Goal: Task Accomplishment & Management: Manage account settings

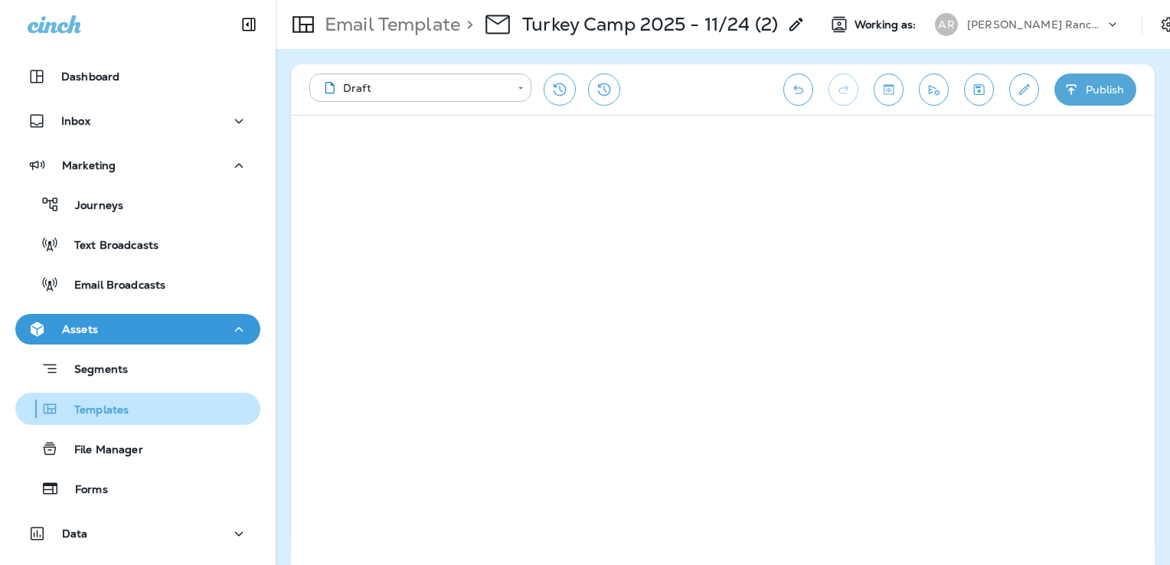
click at [123, 407] on p "Templates" at bounding box center [94, 411] width 70 height 15
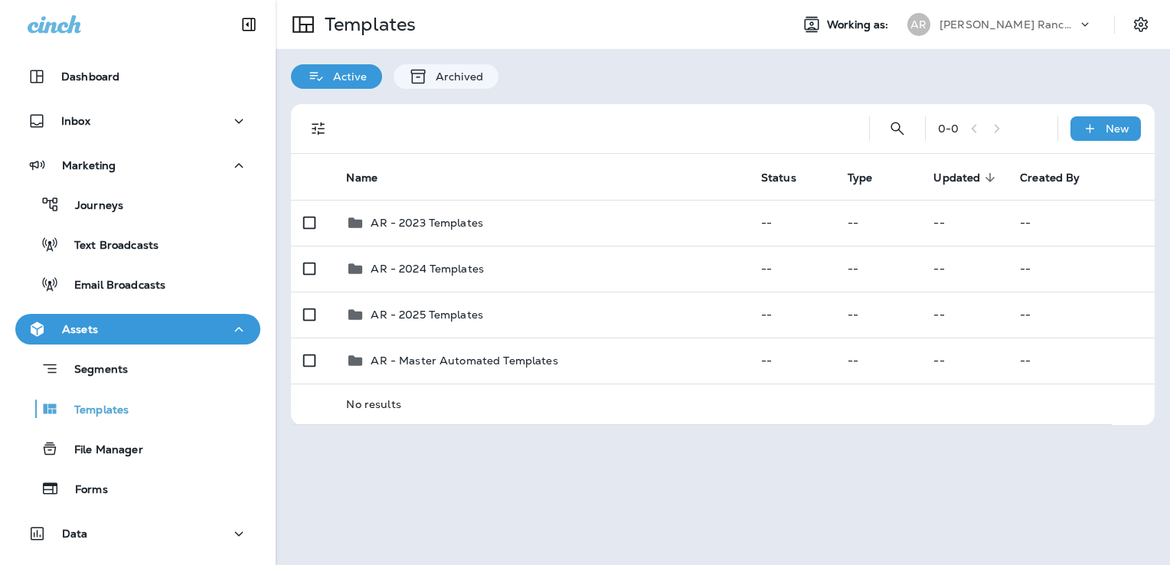
click at [991, 26] on p "[PERSON_NAME] Ranch Golf Club" at bounding box center [1009, 24] width 138 height 12
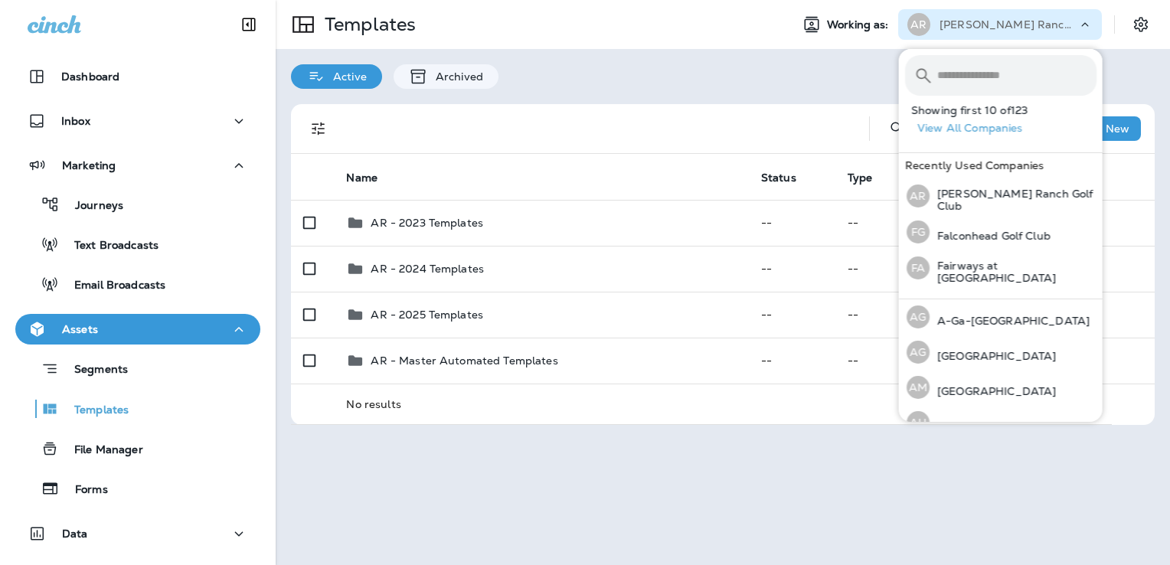
click at [984, 79] on input "text" at bounding box center [1016, 75] width 159 height 41
click at [985, 230] on p "Falconhead Golf Club" at bounding box center [990, 236] width 121 height 12
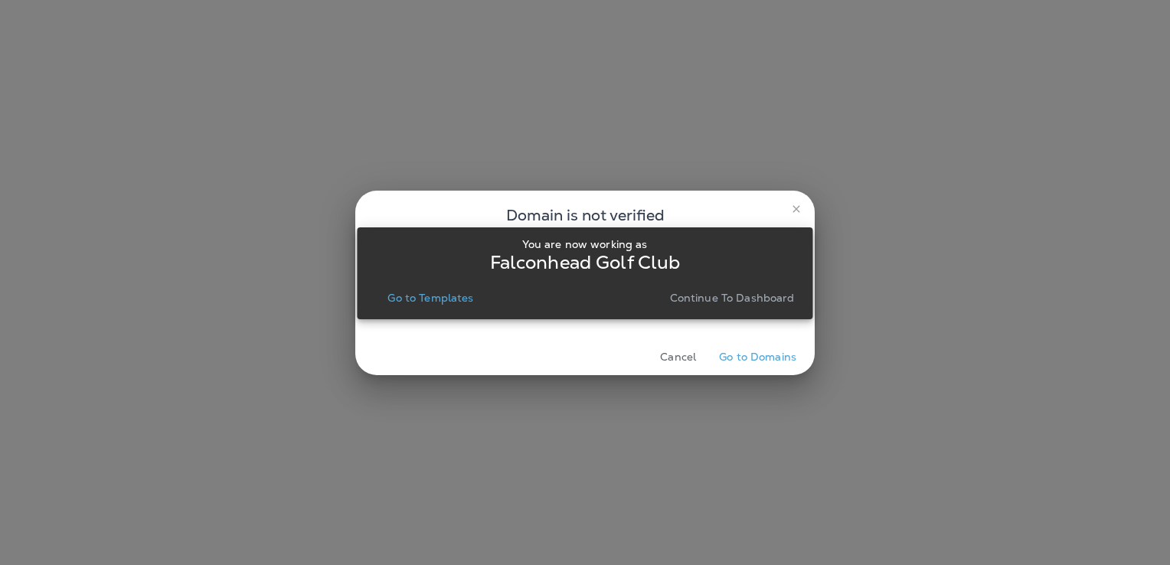
click at [450, 295] on p "Go to Templates" at bounding box center [430, 298] width 86 height 12
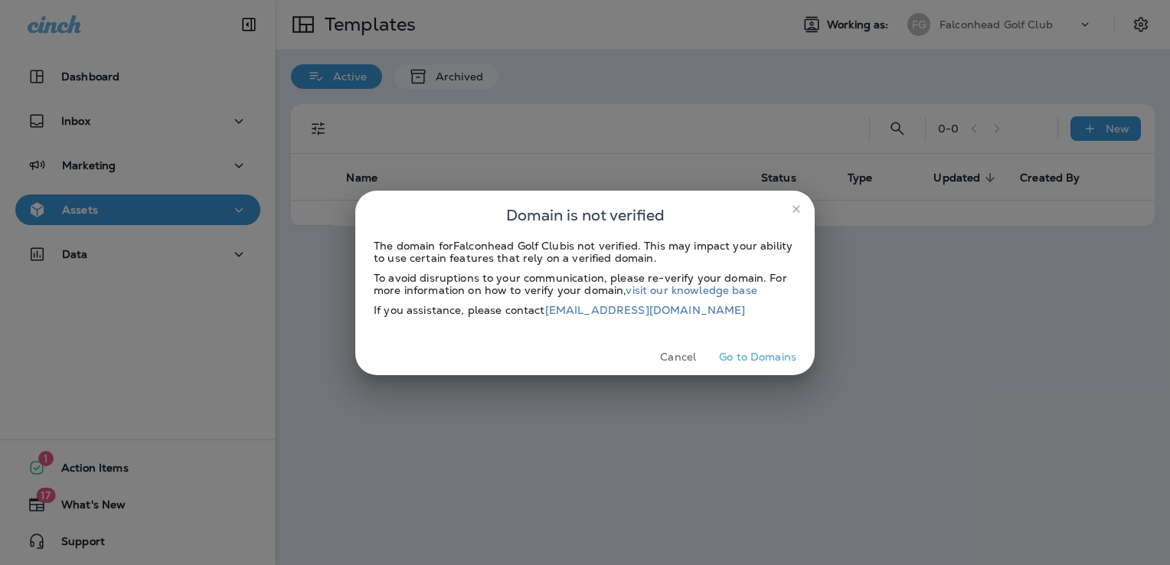
click at [690, 352] on button "Cancel" at bounding box center [677, 357] width 57 height 24
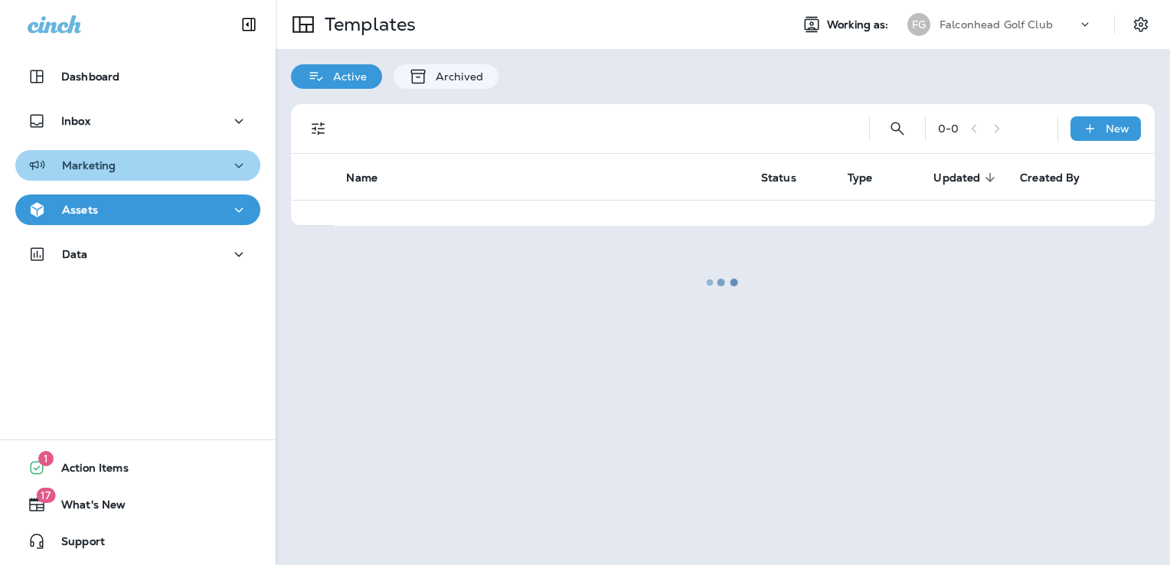
click at [158, 169] on div "Marketing" at bounding box center [138, 165] width 221 height 19
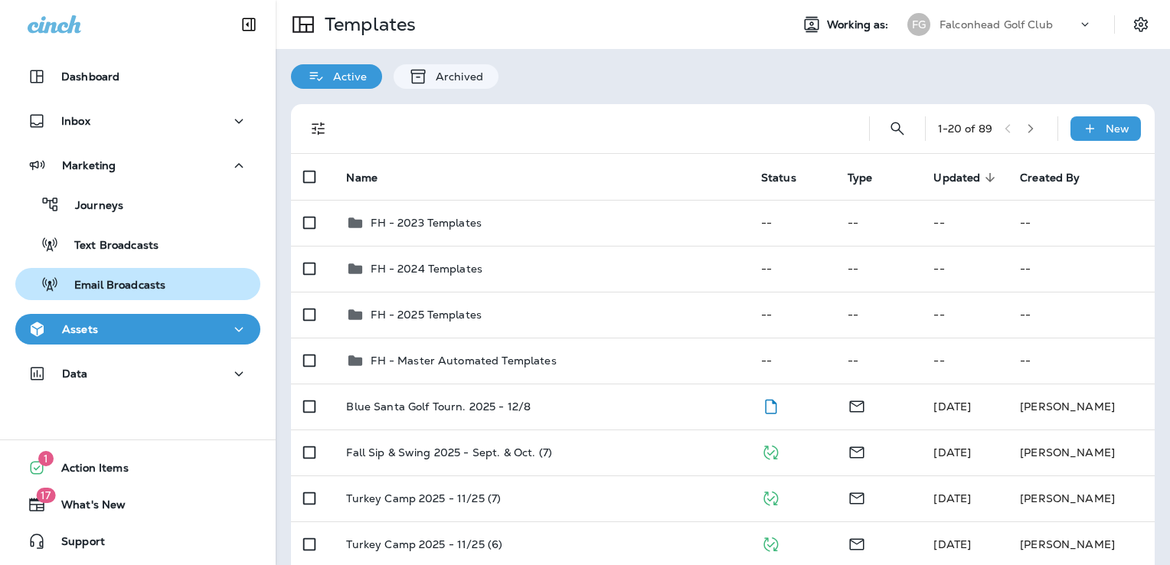
click at [130, 279] on p "Email Broadcasts" at bounding box center [112, 286] width 106 height 15
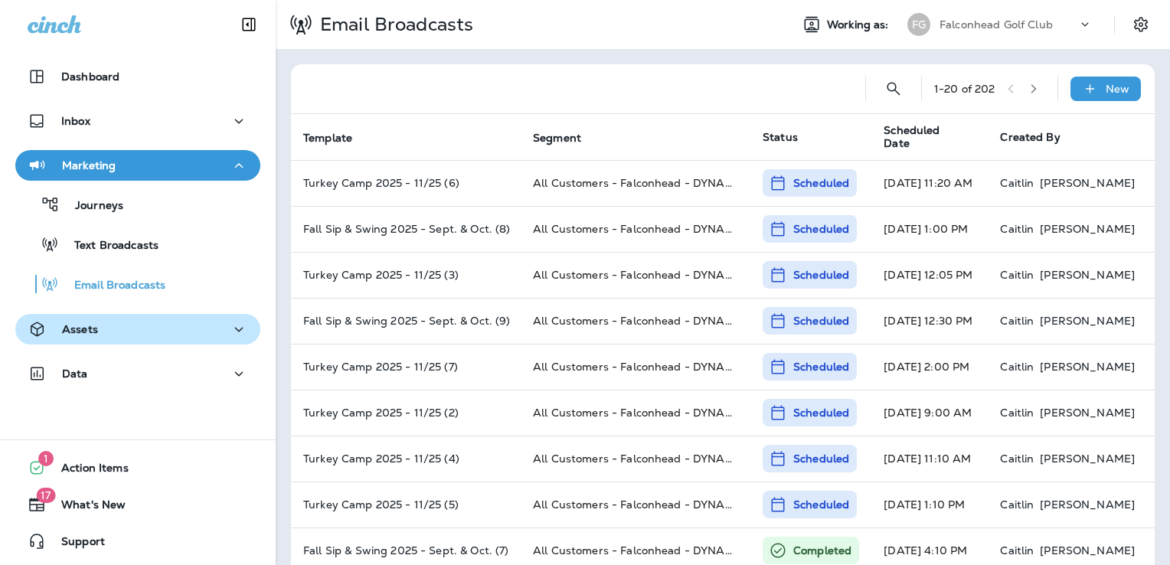
click at [123, 332] on div "Assets" at bounding box center [138, 329] width 221 height 19
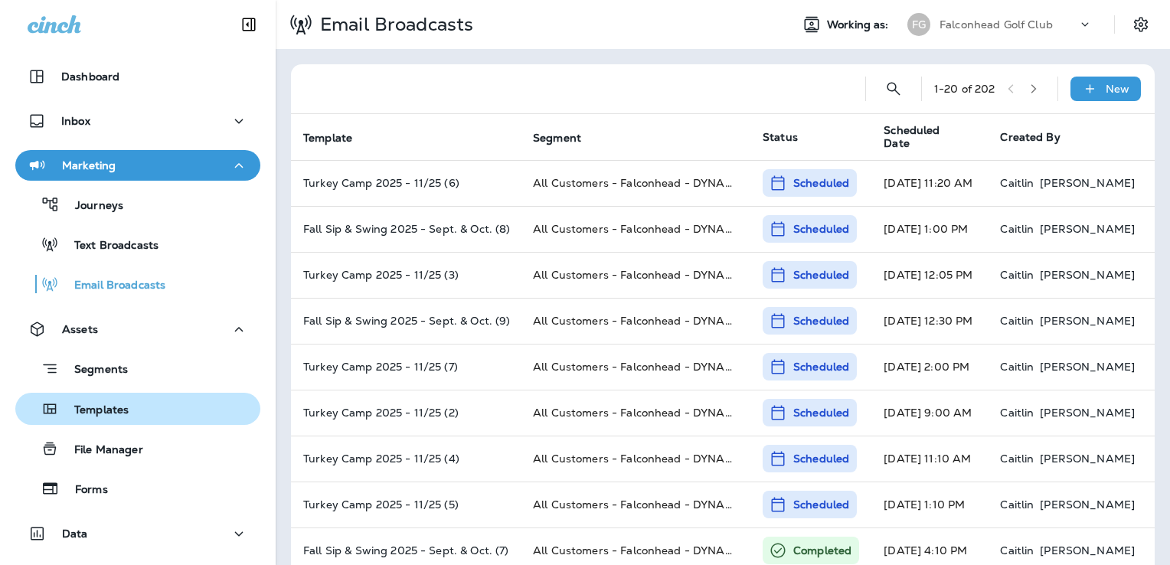
click at [119, 409] on p "Templates" at bounding box center [94, 411] width 70 height 15
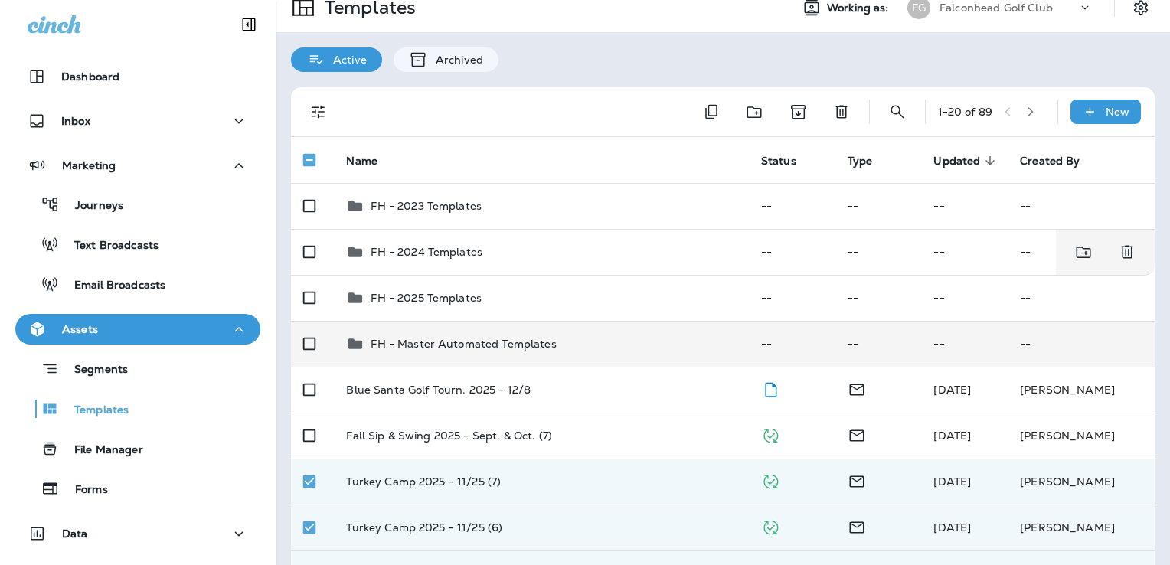
scroll to position [18, 0]
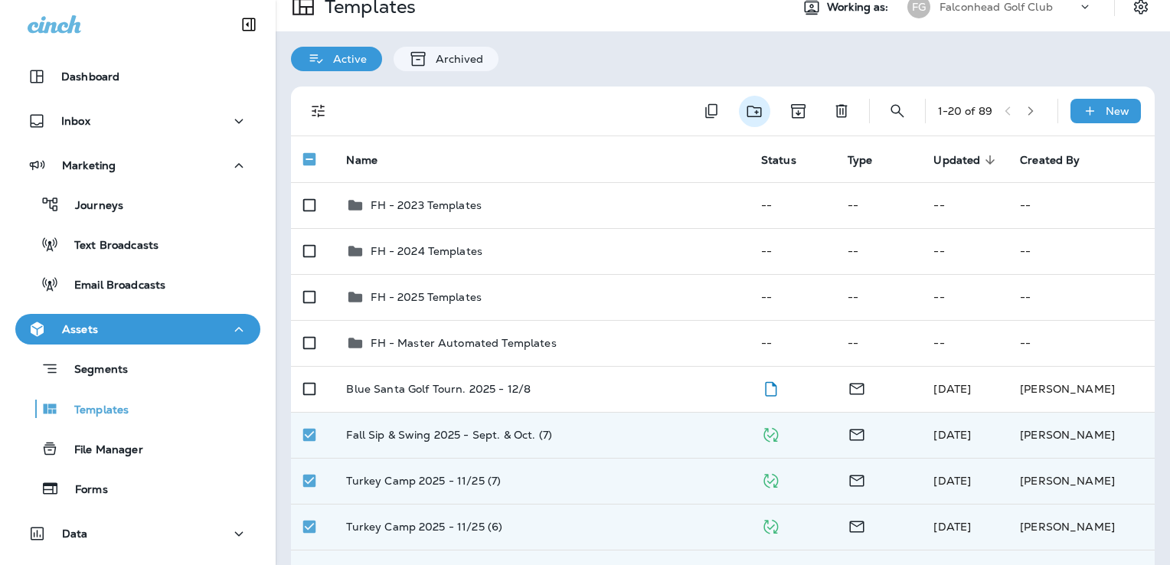
click at [745, 116] on icon "Move to folder" at bounding box center [754, 111] width 19 height 19
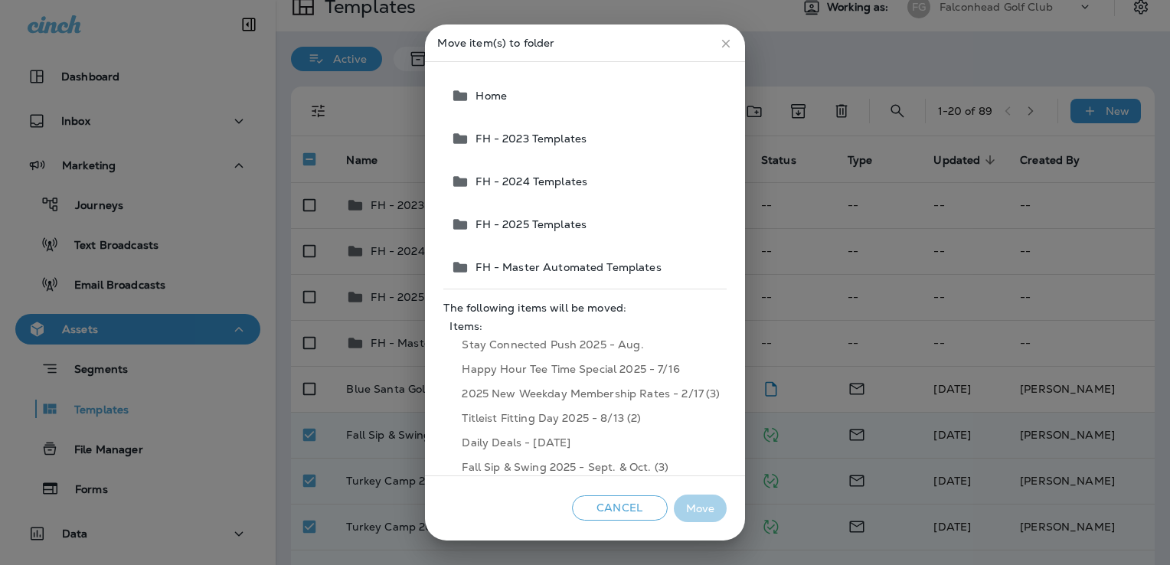
click at [557, 224] on span "FH - 2025 Templates" at bounding box center [527, 224] width 117 height 12
click at [701, 507] on button "Move" at bounding box center [700, 509] width 53 height 28
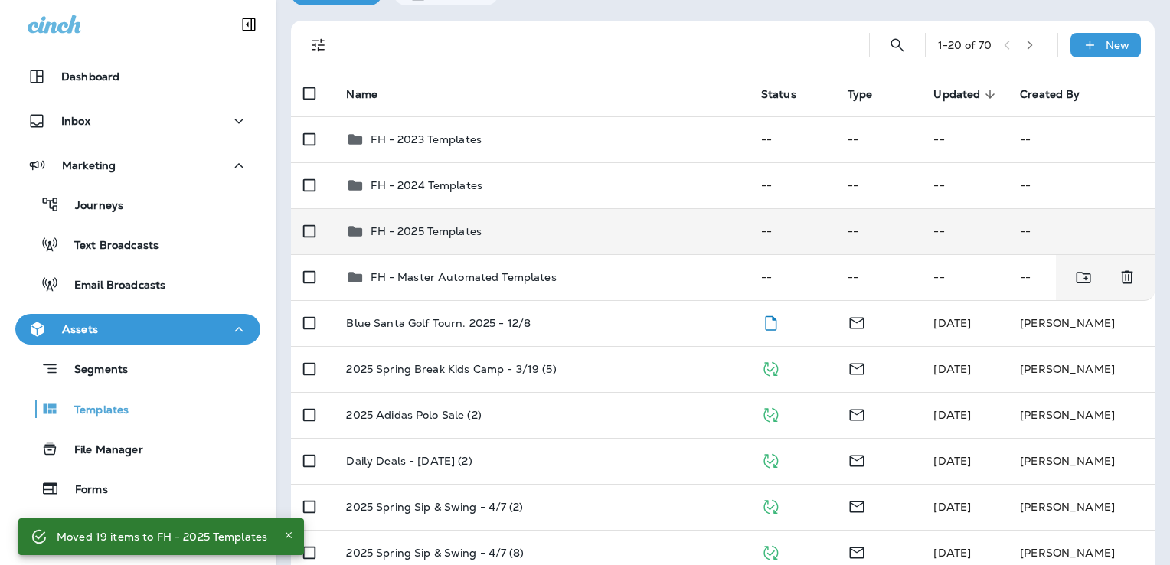
scroll to position [84, 0]
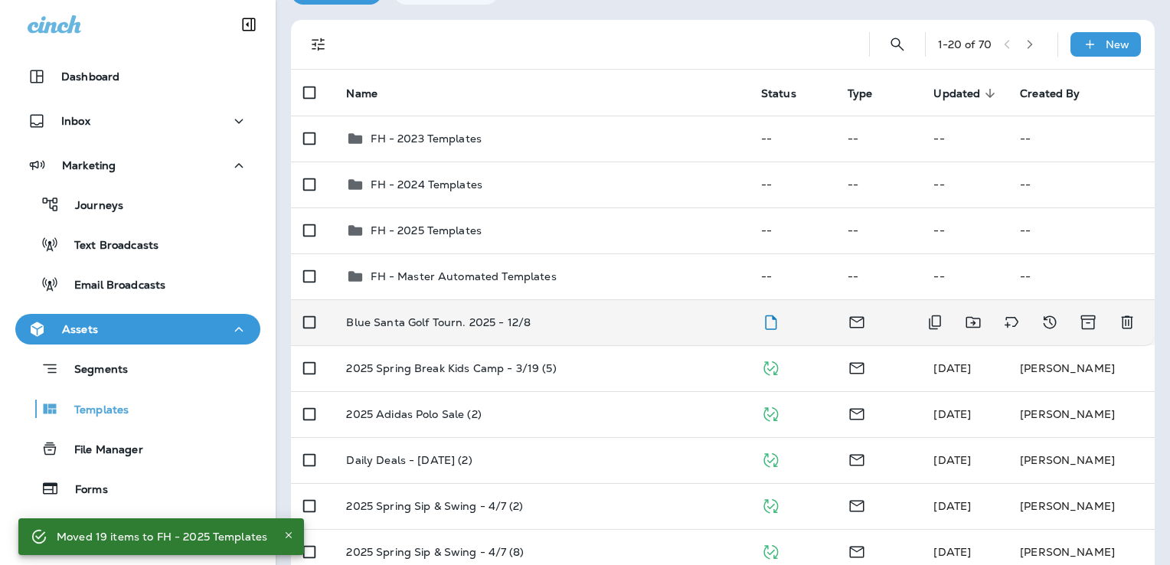
click at [594, 328] on td "Blue Santa Golf Tourn. 2025 - 12/8" at bounding box center [541, 322] width 414 height 46
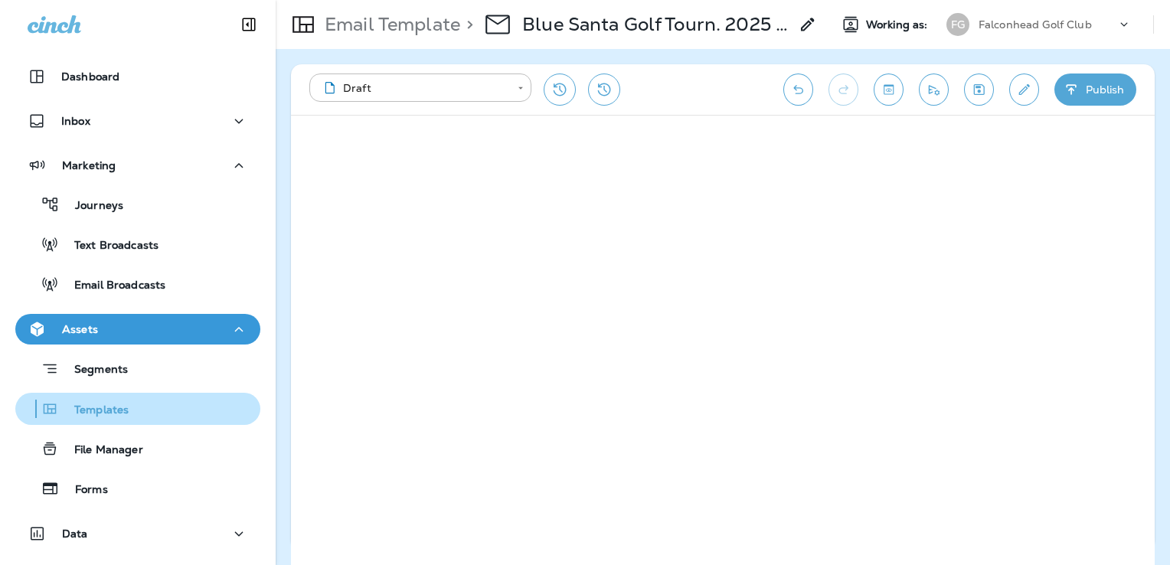
click at [132, 413] on div "Templates" at bounding box center [137, 408] width 233 height 23
